Goal: Transaction & Acquisition: Purchase product/service

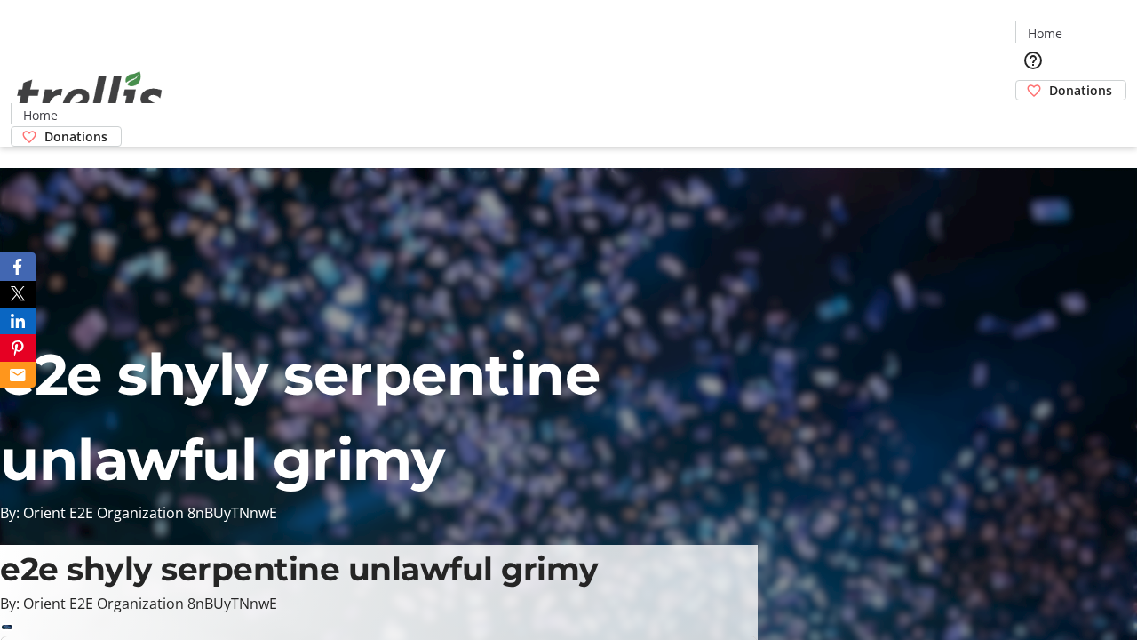
click at [1049, 81] on span "Donations" at bounding box center [1080, 90] width 63 height 19
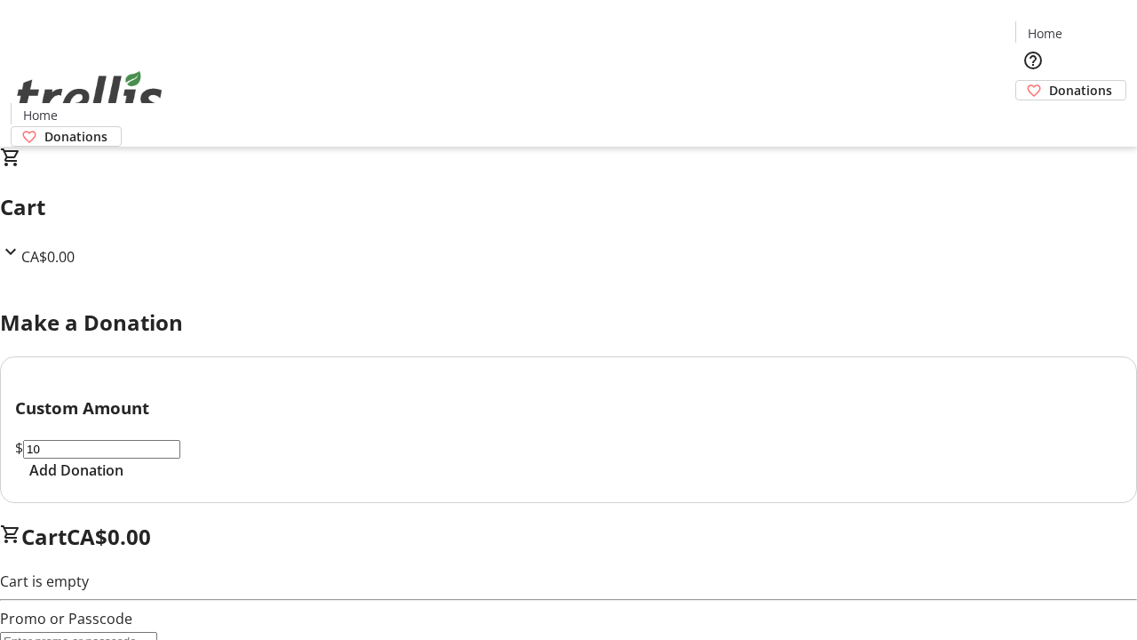
click at [124, 481] on span "Add Donation" at bounding box center [76, 469] width 94 height 21
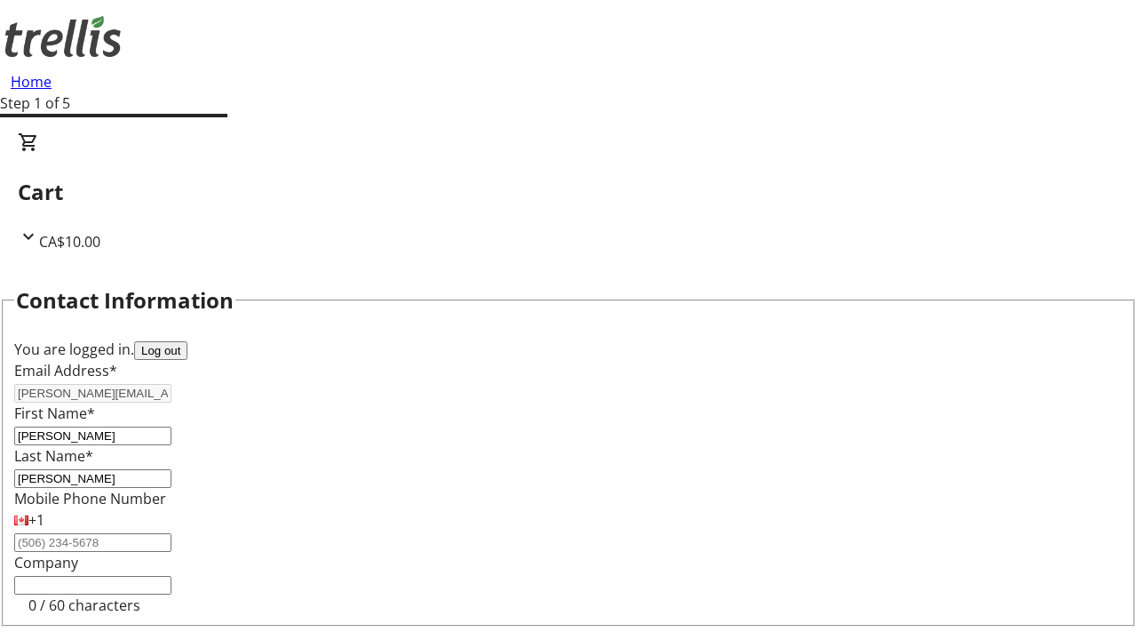
select select "BC"
select select "CA"
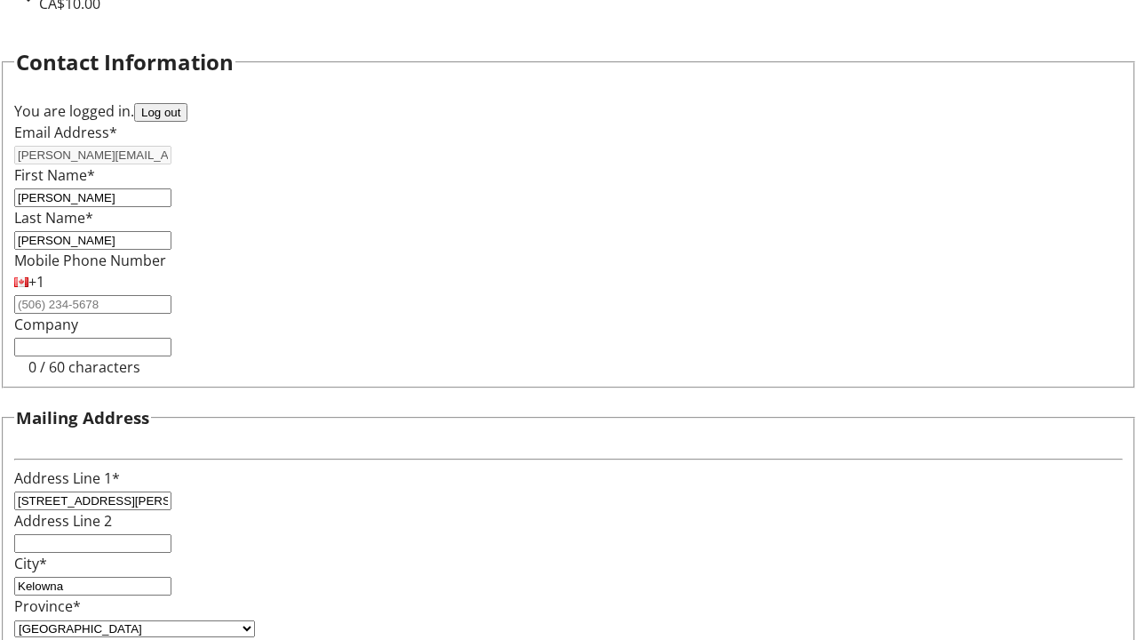
type input "V1Y 0C2"
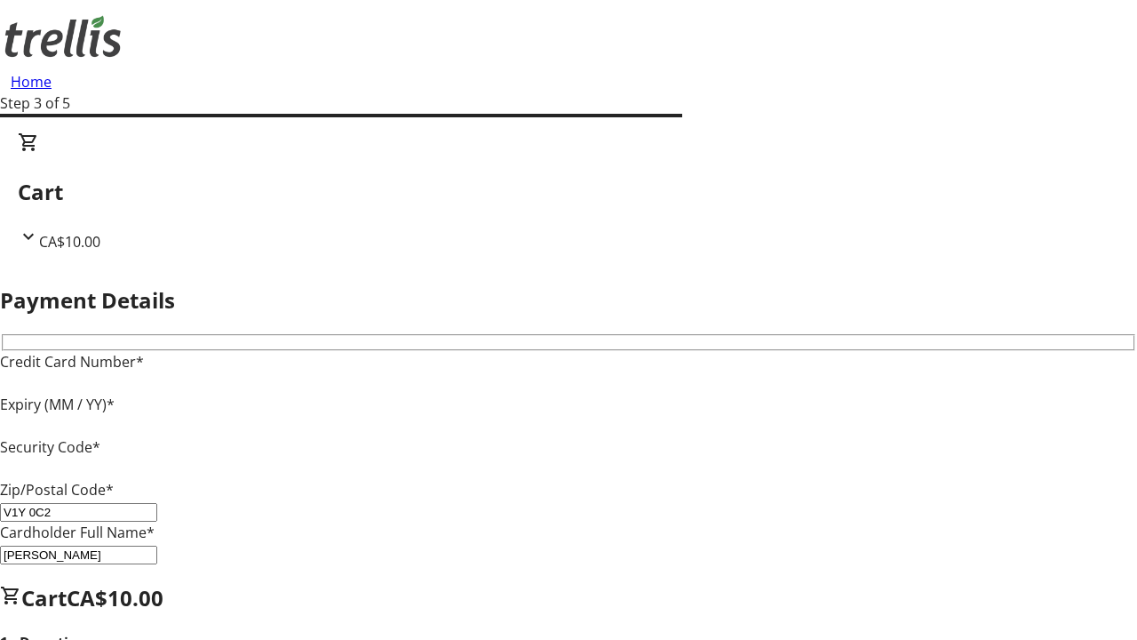
type input "V1Y 0C2"
